Goal: Share content

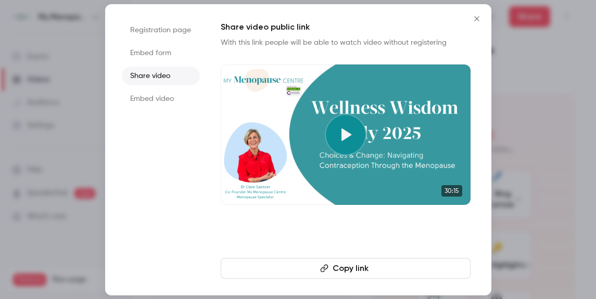
click at [477, 19] on icon "Close" at bounding box center [476, 18] width 5 height 5
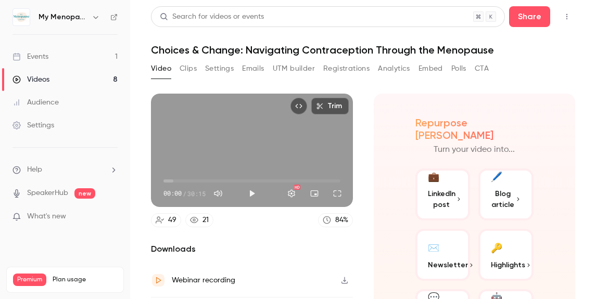
click at [95, 18] on icon "button" at bounding box center [96, 17] width 8 height 8
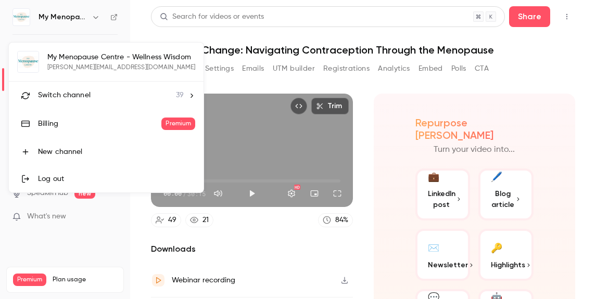
click at [71, 96] on span "Switch channel" at bounding box center [64, 95] width 53 height 11
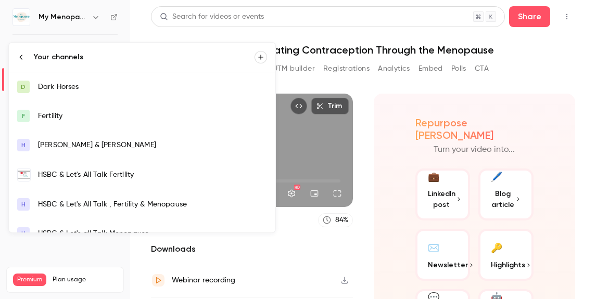
click at [94, 18] on div at bounding box center [298, 149] width 596 height 299
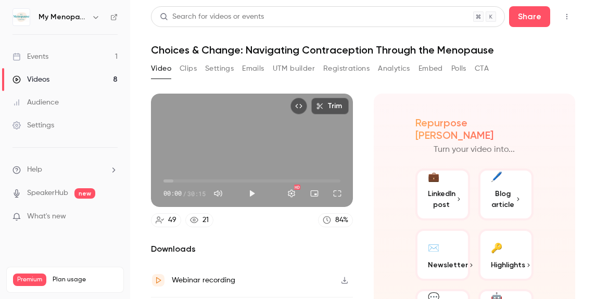
click at [94, 18] on icon "button" at bounding box center [96, 17] width 8 height 8
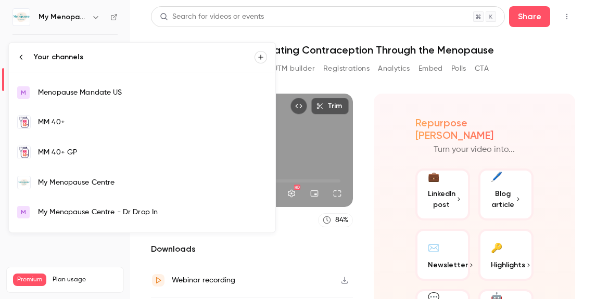
scroll to position [666, 0]
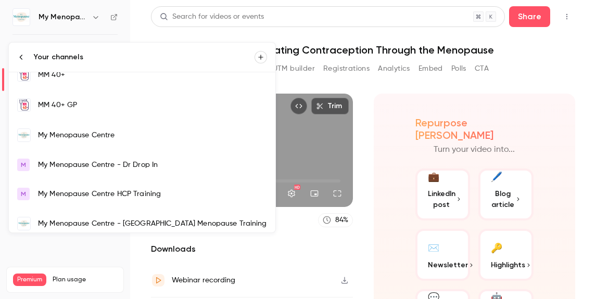
click at [69, 134] on div "My Menopause Centre" at bounding box center [152, 135] width 229 height 10
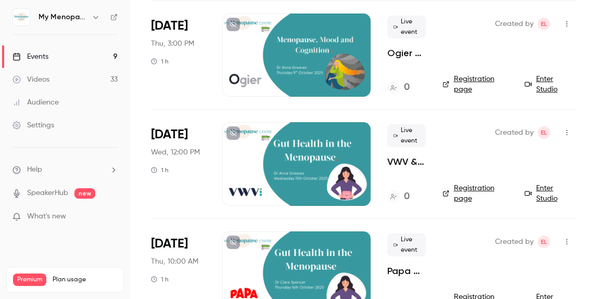
scroll to position [404, 0]
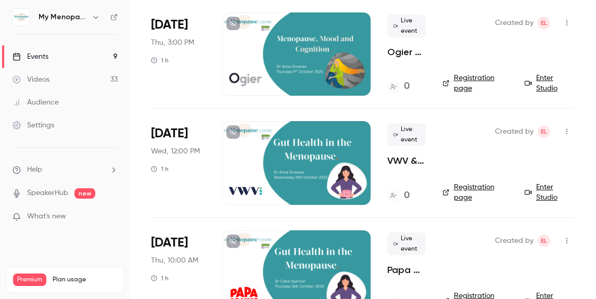
click at [309, 155] on div at bounding box center [296, 162] width 148 height 83
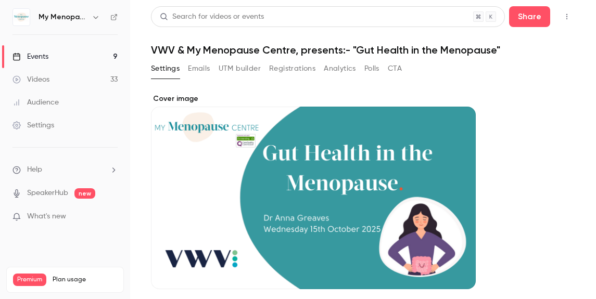
click at [566, 15] on icon "button" at bounding box center [566, 17] width 1 height 6
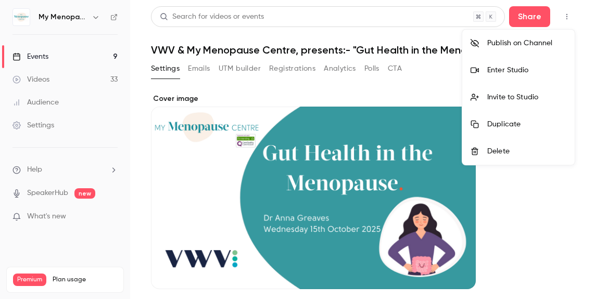
click at [533, 15] on div at bounding box center [298, 149] width 596 height 299
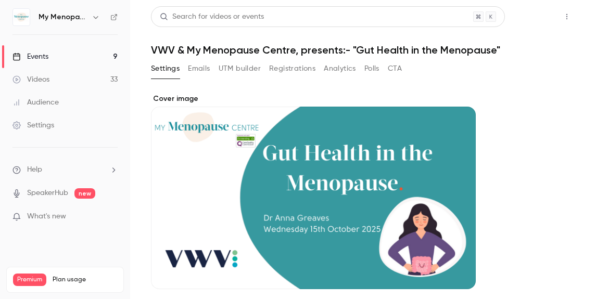
click at [528, 15] on button "Share" at bounding box center [529, 16] width 41 height 21
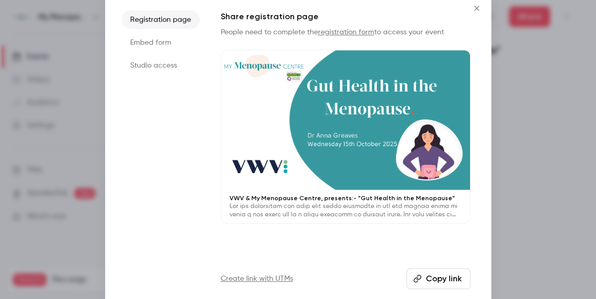
click at [438, 279] on button "Copy link" at bounding box center [438, 279] width 64 height 21
